Goal: Task Accomplishment & Management: Manage account settings

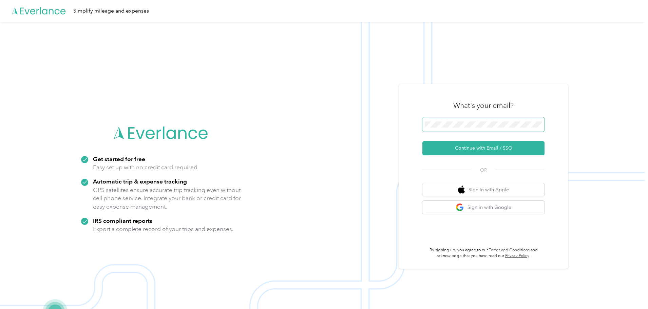
click at [512, 128] on span at bounding box center [483, 124] width 122 height 14
click at [482, 145] on button "Continue with Email / SSO" at bounding box center [483, 148] width 122 height 14
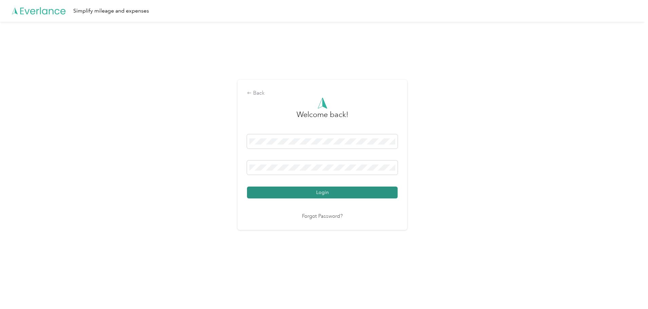
click at [310, 192] on button "Login" at bounding box center [322, 193] width 151 height 12
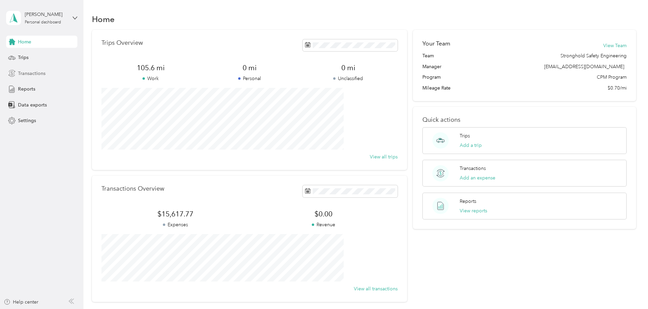
click at [37, 75] on span "Transactions" at bounding box center [31, 73] width 27 height 7
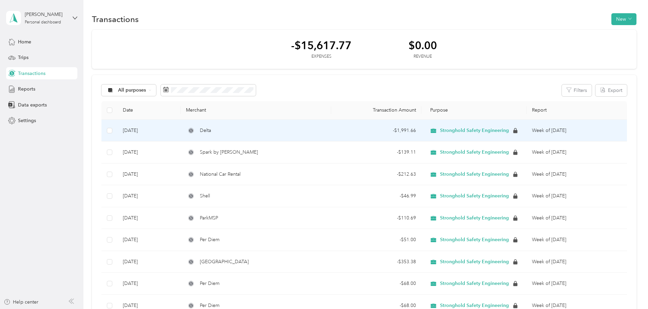
click at [246, 131] on div "Delta" at bounding box center [255, 130] width 139 height 7
